Goal: Check status: Check status

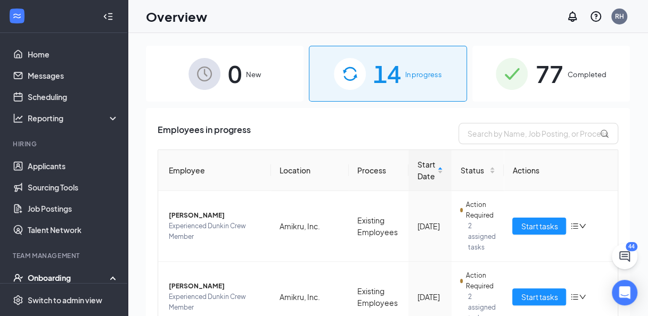
click at [535, 91] on span "77" at bounding box center [549, 73] width 28 height 37
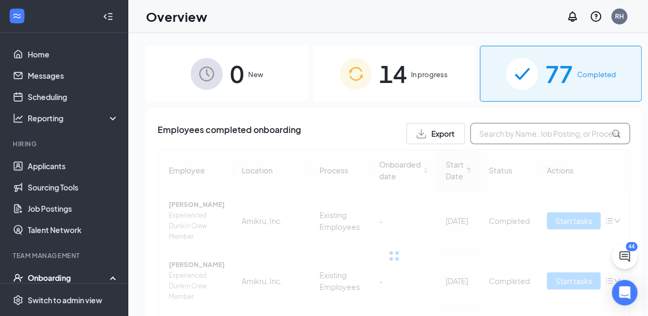
click at [524, 132] on input "text" at bounding box center [550, 133] width 160 height 21
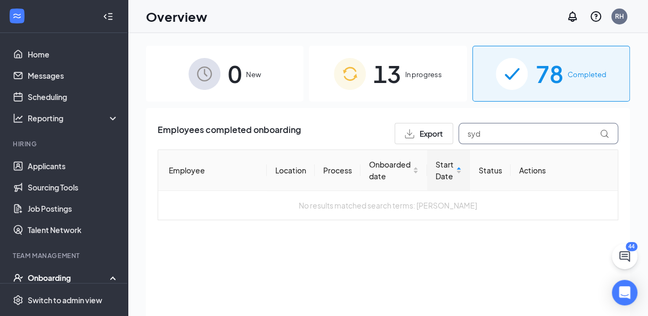
type input "syd"
click at [338, 93] on div "13 In progress" at bounding box center [388, 74] width 158 height 56
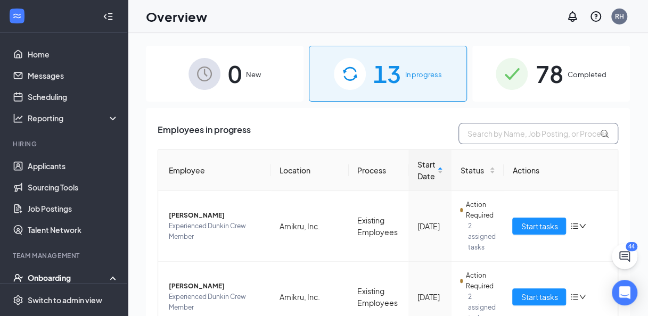
click at [482, 135] on input "text" at bounding box center [539, 133] width 160 height 21
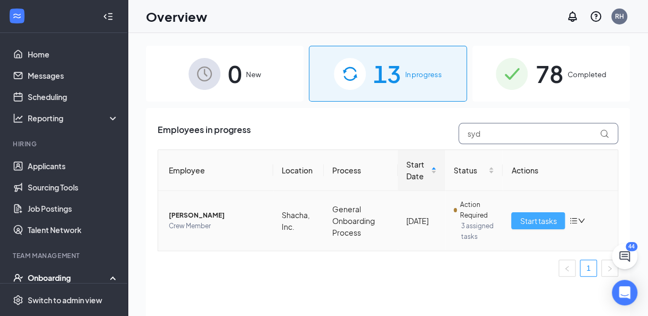
type input "syd"
click at [539, 223] on span "Start tasks" at bounding box center [538, 221] width 37 height 12
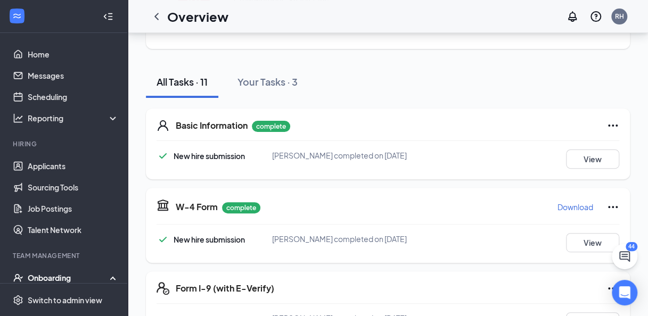
scroll to position [107, 0]
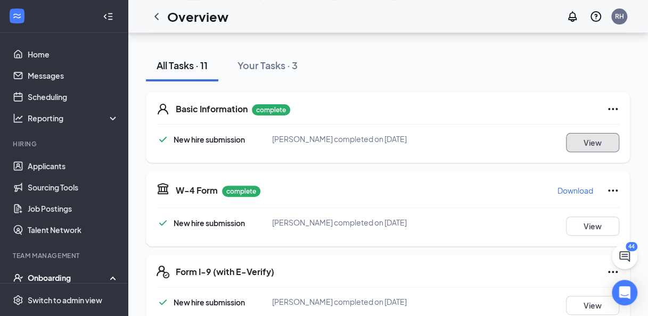
click at [601, 141] on button "View" at bounding box center [592, 142] width 53 height 19
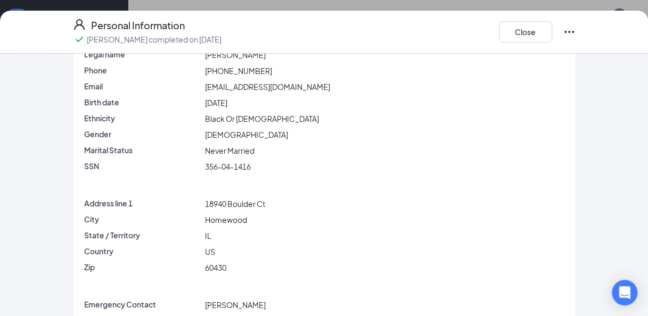
scroll to position [39, 0]
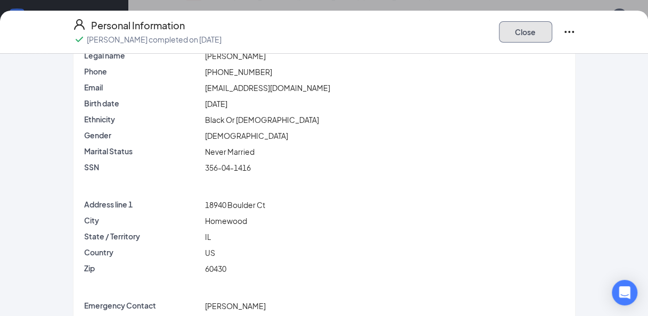
click at [525, 28] on button "Close" at bounding box center [525, 31] width 53 height 21
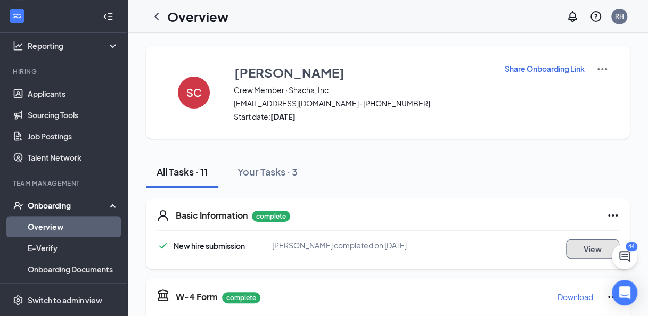
scroll to position [93, 0]
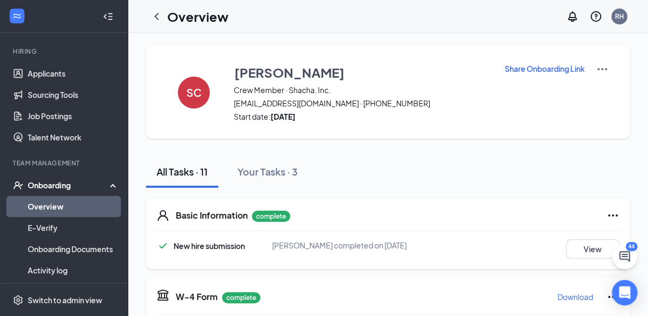
click at [58, 208] on link "Overview" at bounding box center [73, 206] width 91 height 21
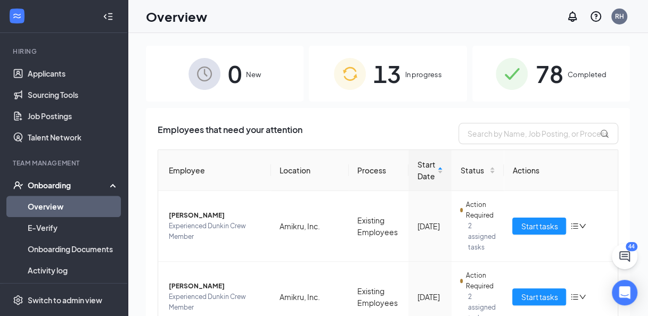
click at [435, 86] on div "13 In progress" at bounding box center [388, 74] width 158 height 56
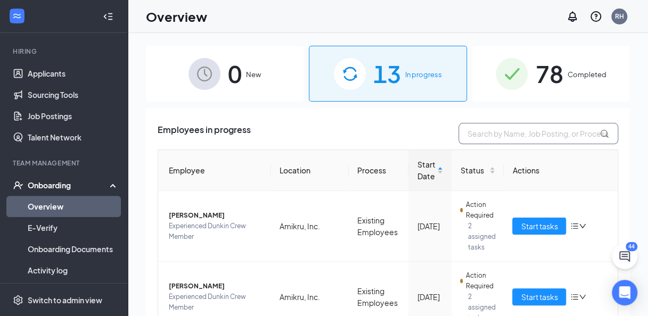
click at [490, 139] on input "text" at bounding box center [539, 133] width 160 height 21
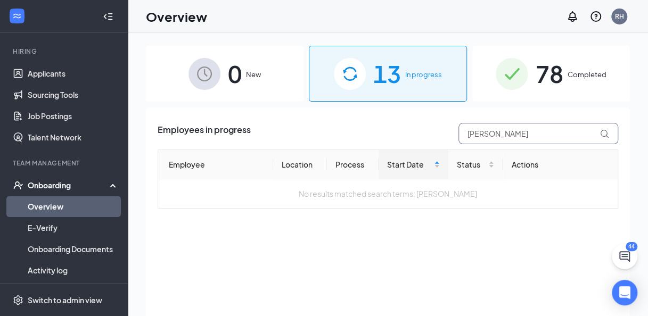
type input "J"
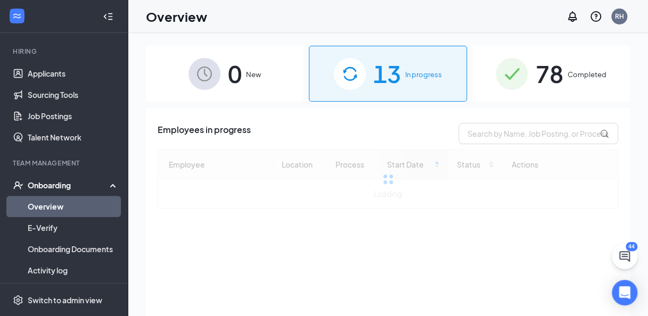
click at [586, 94] on div "78 Completed" at bounding box center [552, 74] width 158 height 56
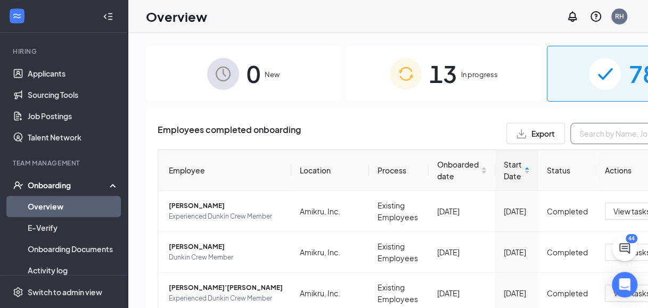
click at [571, 133] on input "text" at bounding box center [651, 133] width 160 height 21
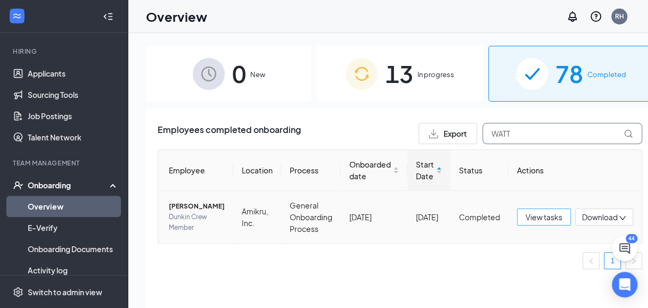
type input "WATT"
click at [526, 223] on span "View tasks" at bounding box center [544, 217] width 37 height 12
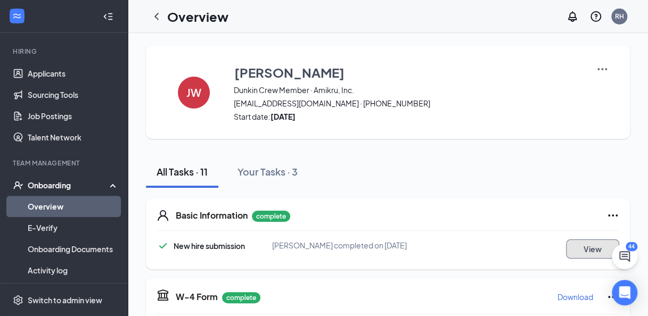
click at [588, 248] on button "View" at bounding box center [592, 249] width 53 height 19
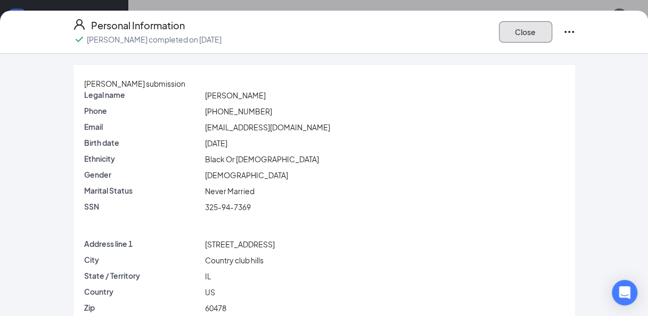
click at [524, 30] on button "Close" at bounding box center [525, 31] width 53 height 21
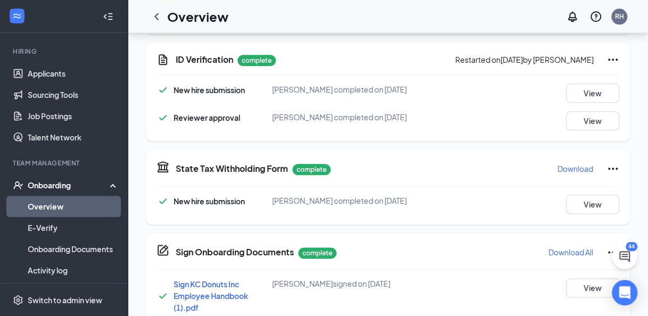
scroll to position [547, 0]
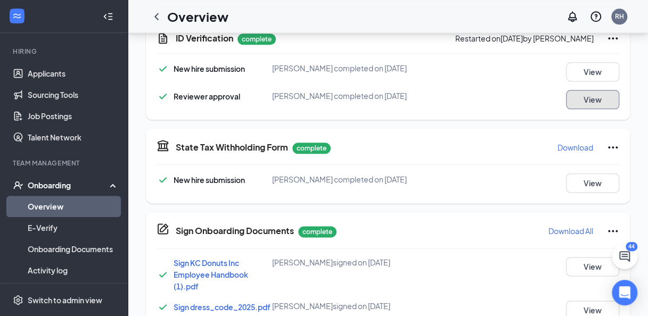
click at [596, 101] on button "View" at bounding box center [592, 99] width 53 height 19
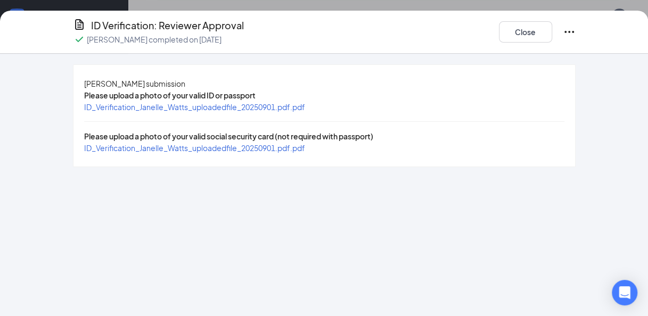
click at [261, 112] on span "ID_Verification_Janelle_Watts_uploadedfile_20250901.pdf.pdf" at bounding box center [194, 107] width 221 height 10
click at [174, 153] on span "ID_Verification_Janelle_Watts_uploadedfile_20250901.pdf.pdf" at bounding box center [194, 148] width 221 height 10
click at [527, 36] on button "Close" at bounding box center [525, 31] width 53 height 21
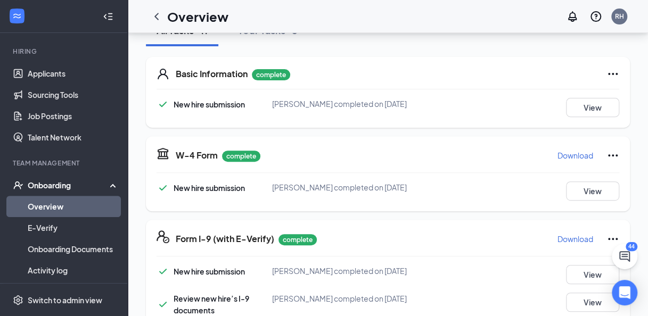
scroll to position [113, 0]
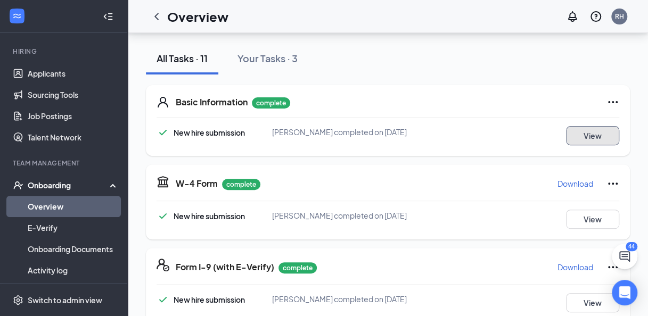
click at [589, 133] on button "View" at bounding box center [592, 135] width 53 height 19
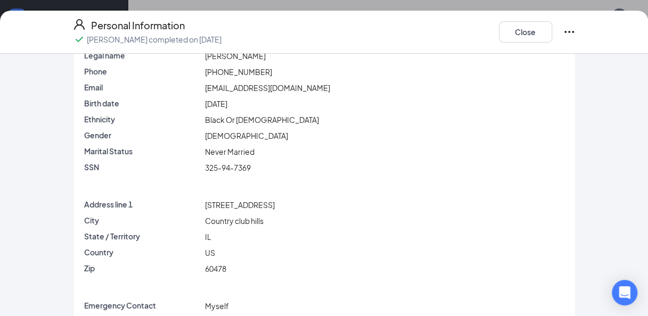
scroll to position [40, 0]
